Goal: Information Seeking & Learning: Learn about a topic

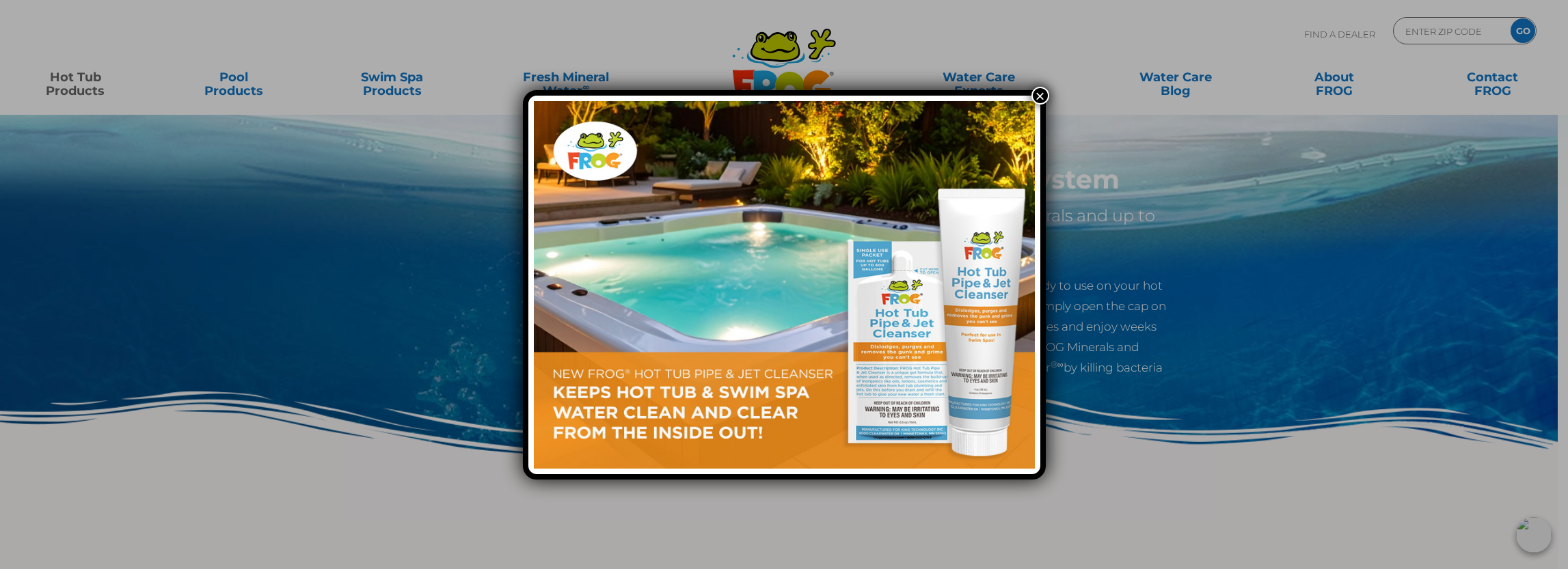
click at [1040, 93] on button "×" at bounding box center [1040, 96] width 18 height 18
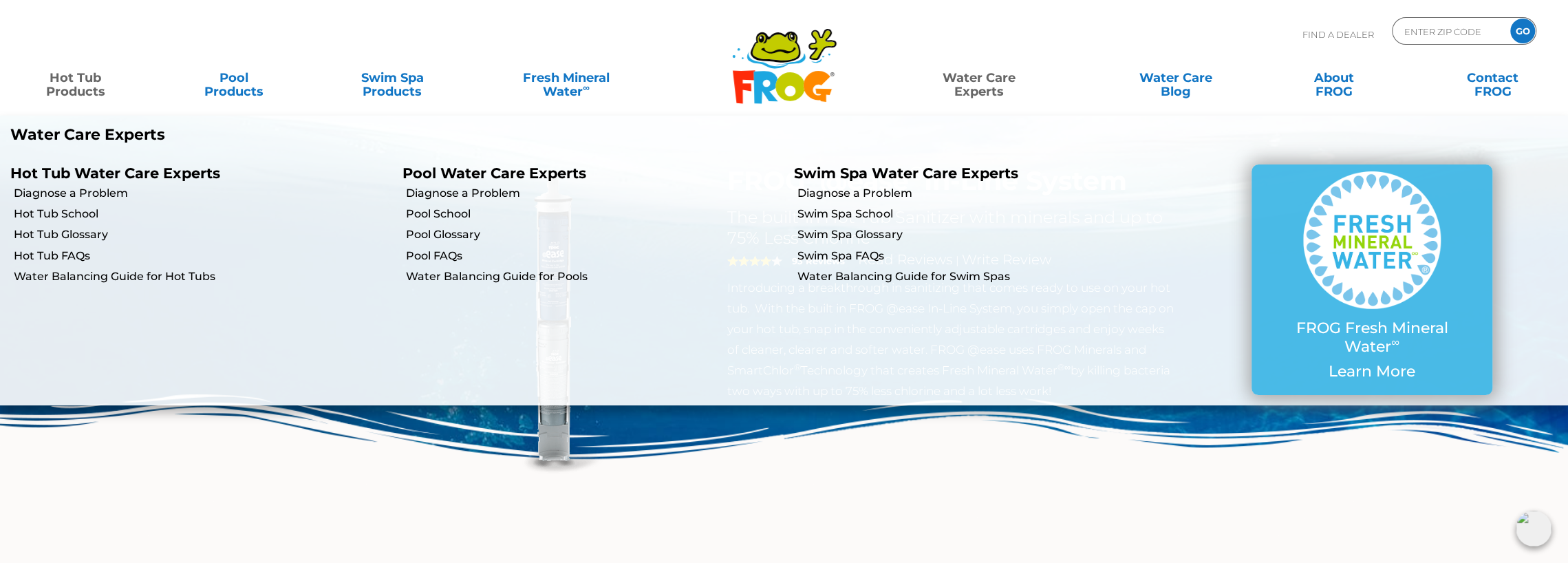
click at [989, 86] on link "Water Care Experts" at bounding box center [978, 77] width 201 height 27
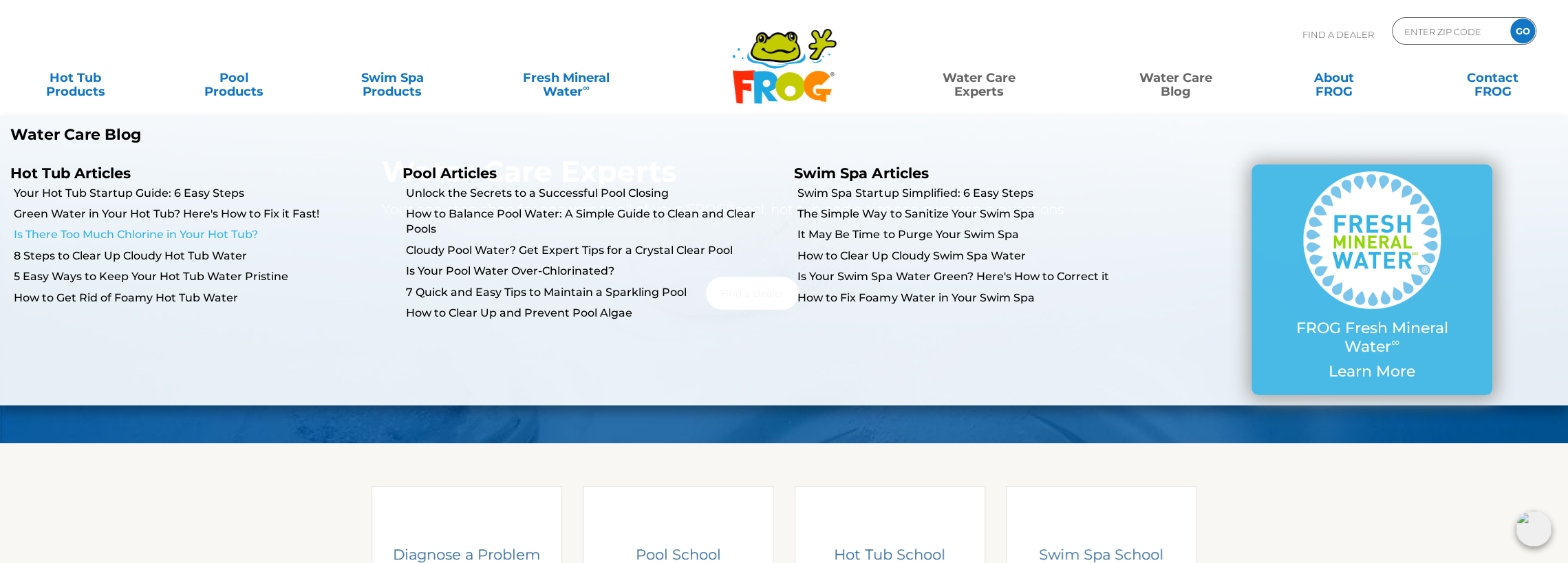
click at [74, 231] on link "Is There Too Much Chlorine in Your Hot Tub?" at bounding box center [203, 235] width 378 height 15
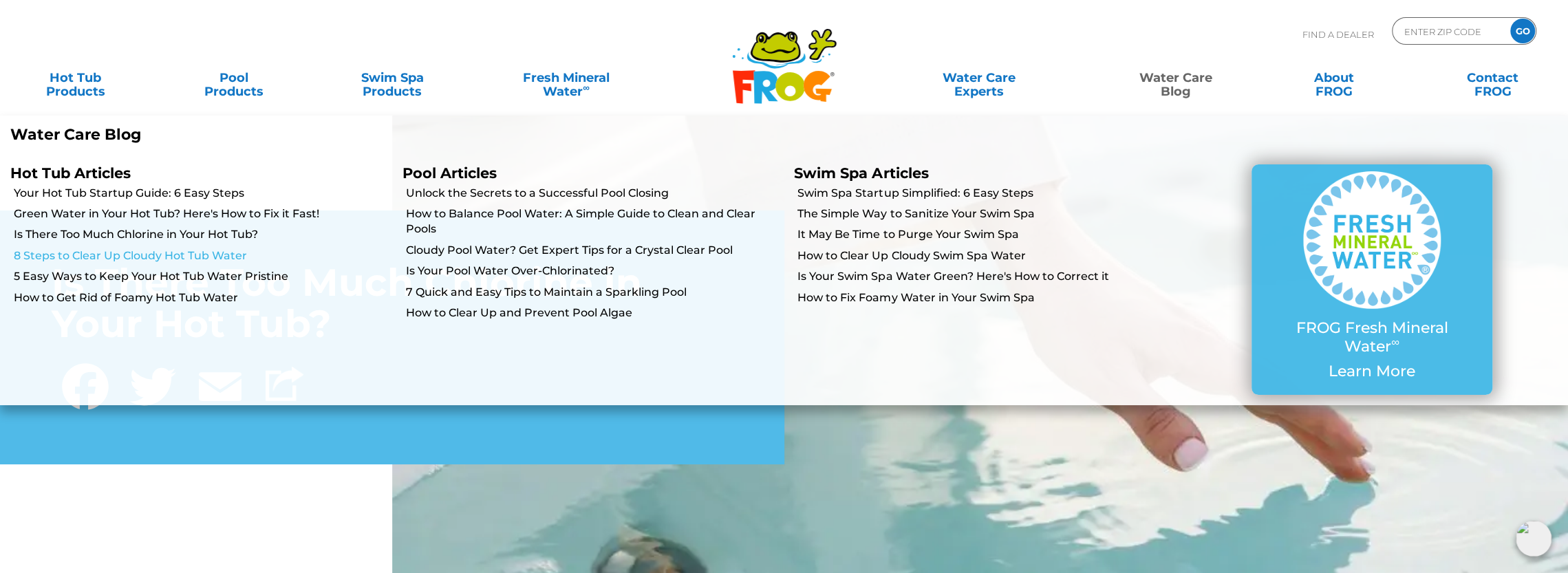
click at [217, 254] on link "8 Steps to Clear Up Cloudy Hot Tub Water" at bounding box center [203, 256] width 378 height 15
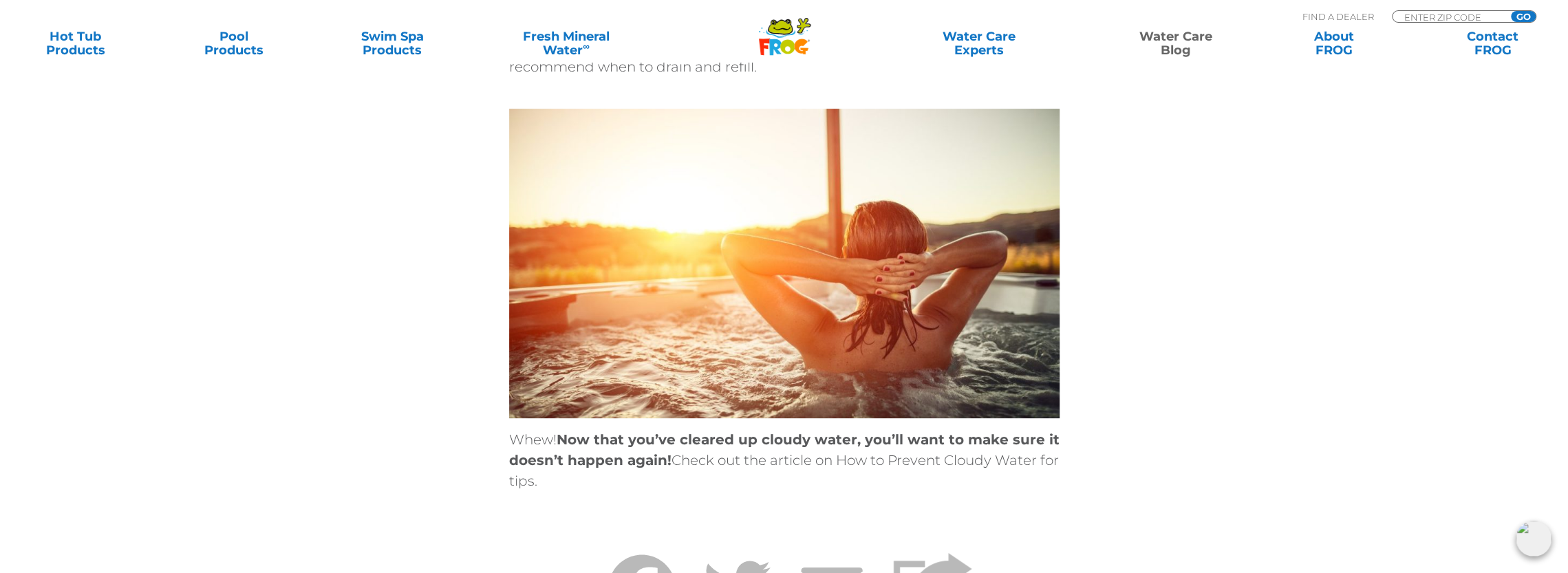
scroll to position [4887, 0]
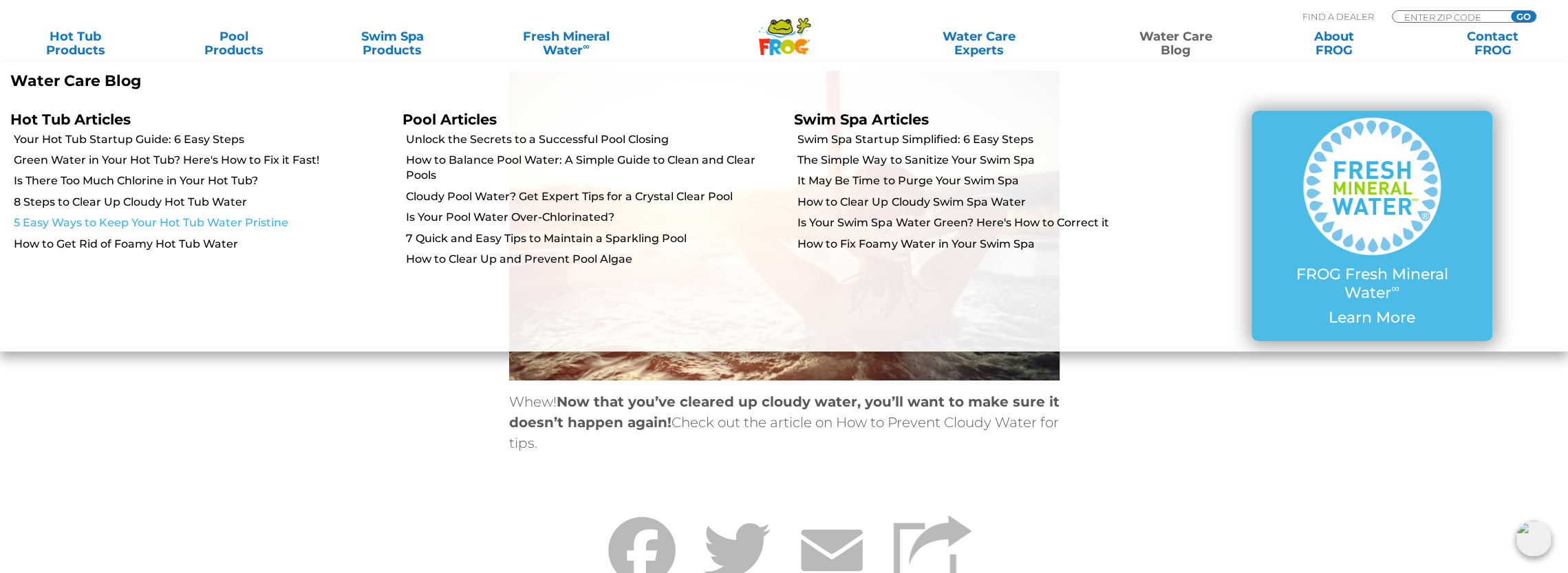
click at [268, 224] on link "5 Easy Ways to Keep Your Hot Tub Water Pristine" at bounding box center [203, 223] width 378 height 15
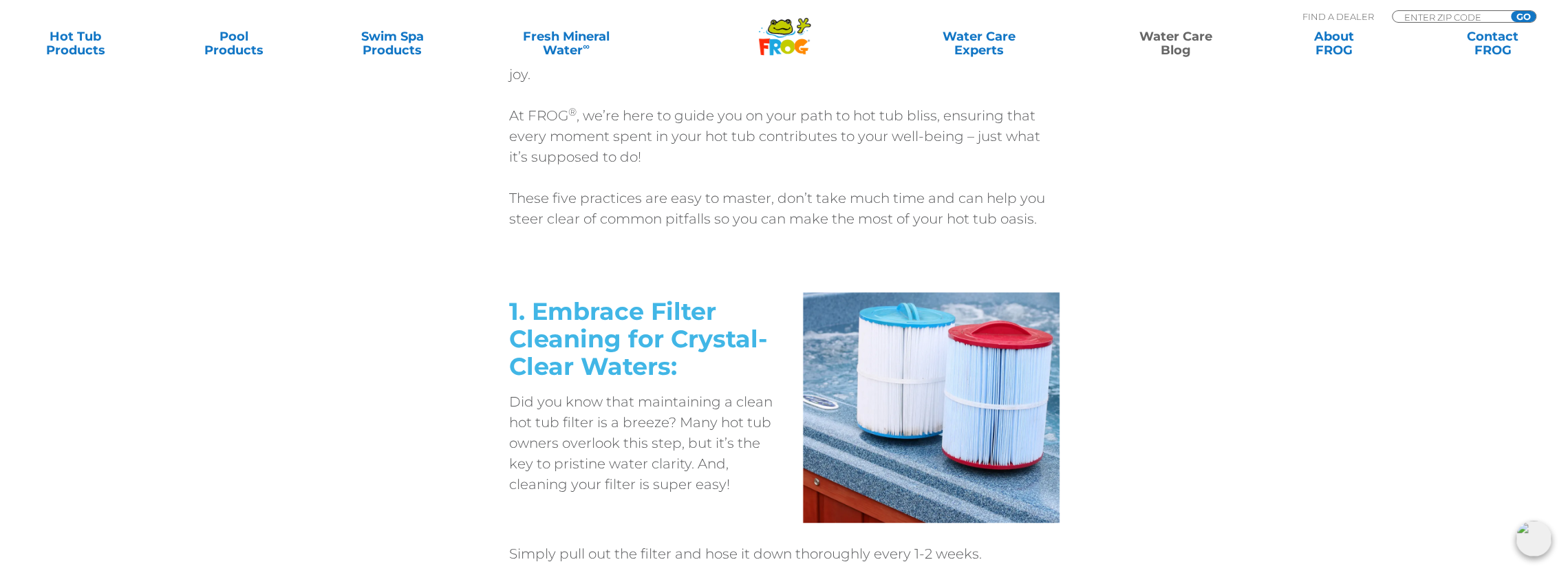
scroll to position [620, 0]
